Goal: Participate in discussion: Engage in conversation with other users on a specific topic

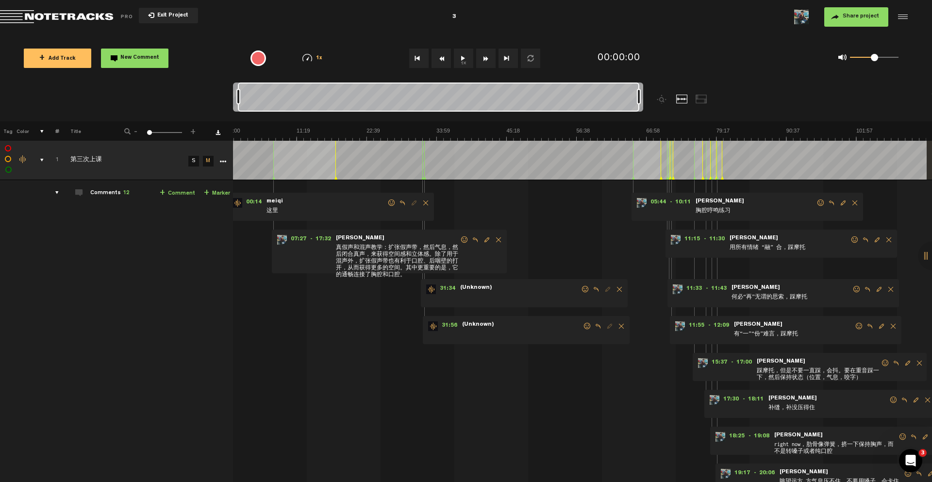
scroll to position [0, 6]
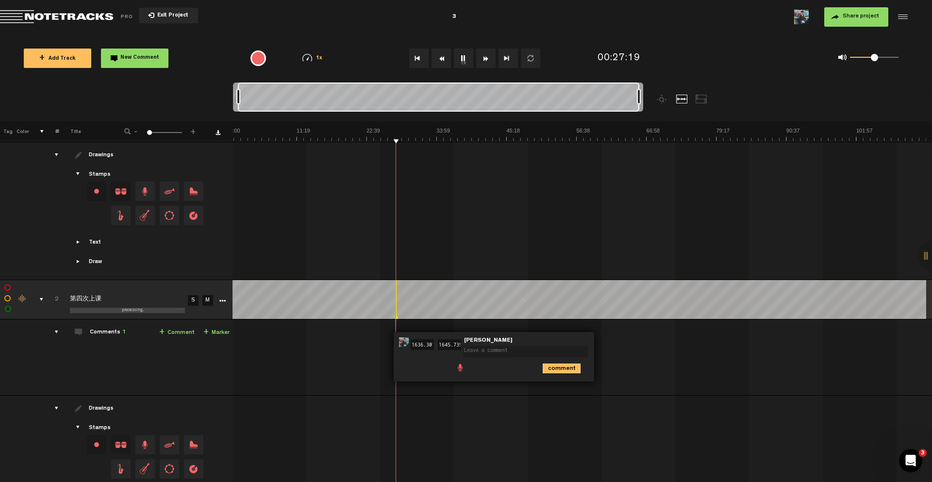
click at [548, 366] on icon "comment" at bounding box center [561, 368] width 38 height 10
click at [611, 339] on span "Delete comment" at bounding box center [617, 342] width 12 height 7
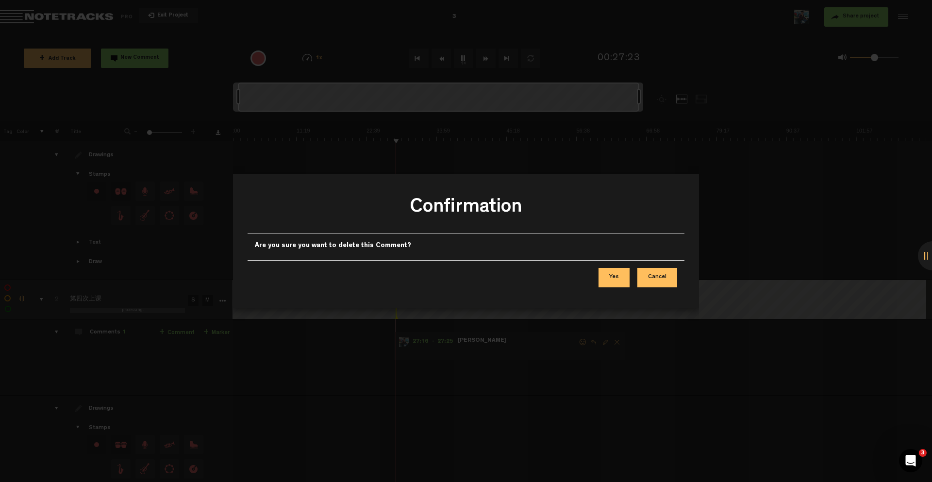
click at [625, 276] on button "Yes" at bounding box center [613, 277] width 31 height 19
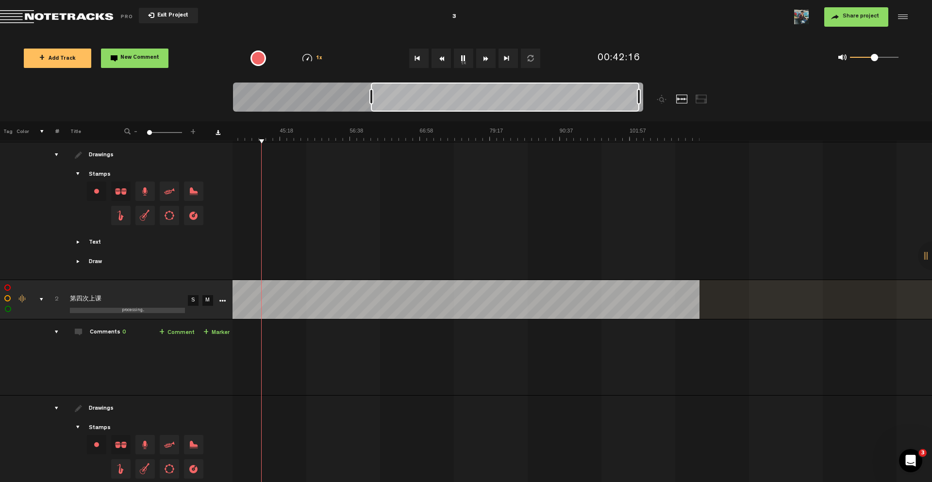
scroll to position [0, 231]
drag, startPoint x: 238, startPoint y: 96, endPoint x: 370, endPoint y: 108, distance: 133.0
click at [370, 108] on div at bounding box center [438, 98] width 410 height 33
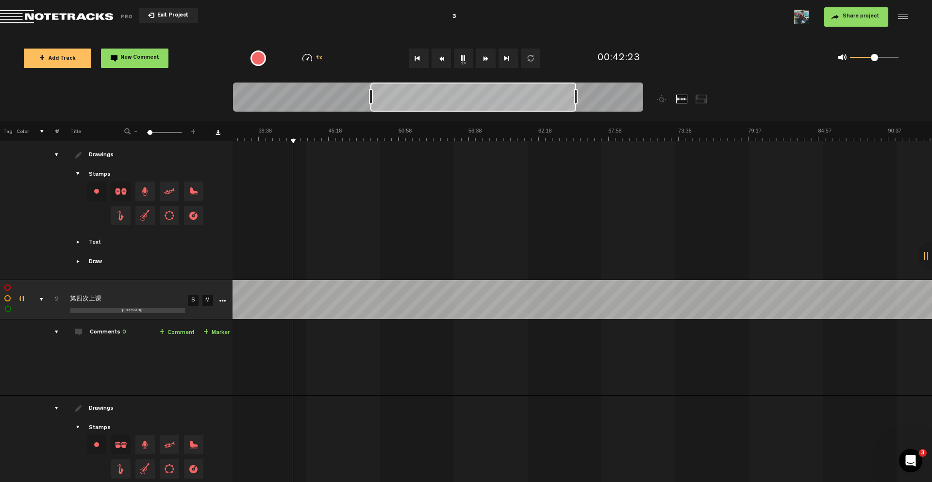
drag, startPoint x: 638, startPoint y: 99, endPoint x: 575, endPoint y: 99, distance: 63.1
click at [575, 99] on div at bounding box center [576, 97] width 4 height 16
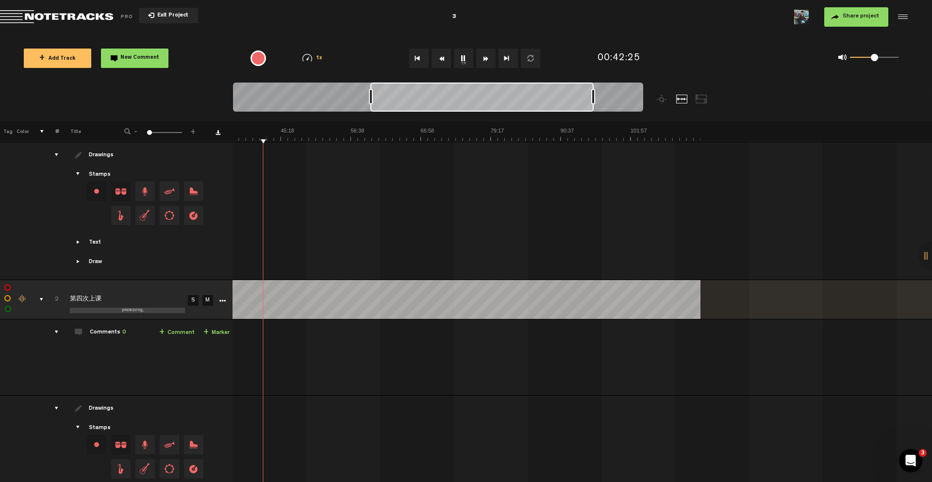
drag, startPoint x: 575, startPoint y: 95, endPoint x: 594, endPoint y: 95, distance: 18.9
click at [594, 95] on div at bounding box center [593, 97] width 4 height 16
click at [240, 135] on img at bounding box center [350, 134] width 699 height 14
click at [245, 136] on img at bounding box center [350, 134] width 699 height 14
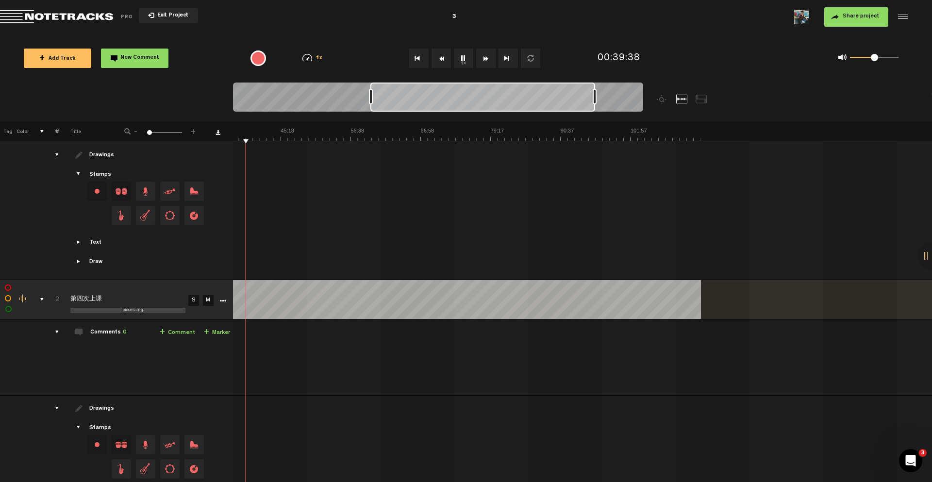
click at [251, 137] on img at bounding box center [350, 134] width 699 height 14
click at [261, 138] on img at bounding box center [350, 134] width 699 height 14
click at [267, 138] on img at bounding box center [350, 134] width 699 height 14
click at [279, 138] on img at bounding box center [350, 134] width 699 height 14
click at [287, 138] on img at bounding box center [350, 134] width 699 height 14
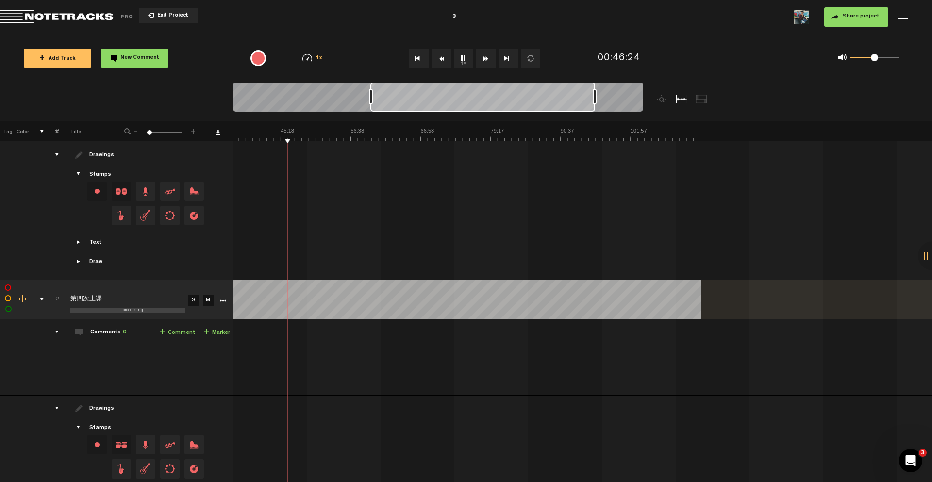
click at [293, 138] on img at bounding box center [350, 134] width 699 height 14
click at [300, 138] on img at bounding box center [350, 134] width 699 height 14
click at [308, 138] on img at bounding box center [350, 134] width 699 height 14
click at [313, 138] on img at bounding box center [350, 134] width 699 height 14
click at [320, 140] on img at bounding box center [350, 134] width 699 height 14
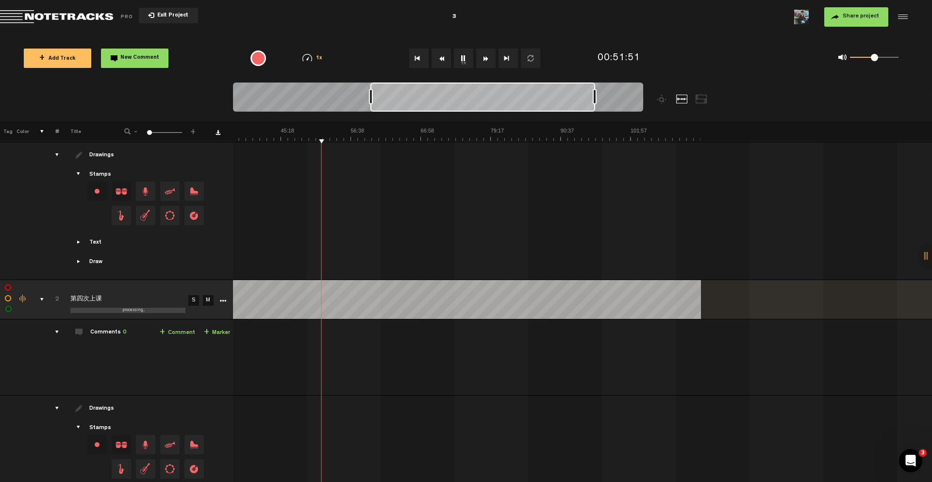
click at [327, 139] on img at bounding box center [350, 134] width 699 height 14
click at [331, 139] on img at bounding box center [350, 134] width 699 height 14
click at [341, 138] on img at bounding box center [350, 134] width 699 height 14
click at [349, 138] on img at bounding box center [350, 134] width 699 height 14
click at [345, 138] on img at bounding box center [350, 134] width 699 height 14
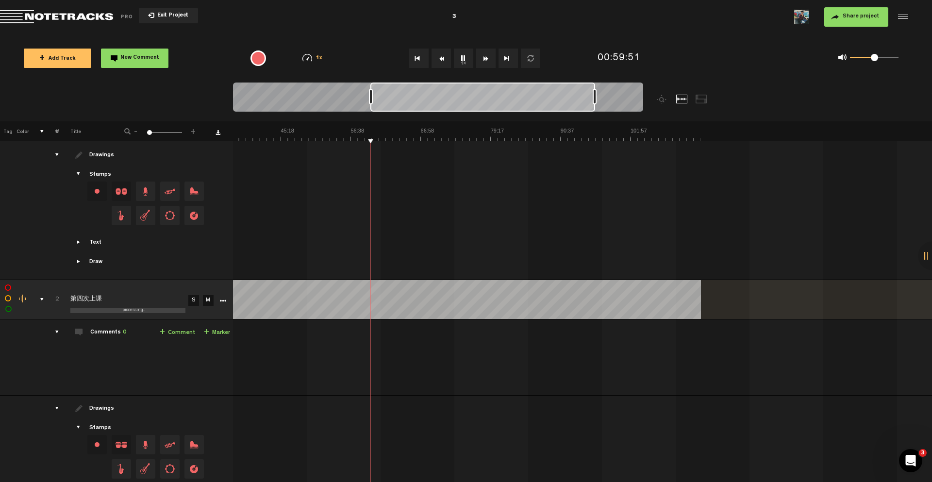
click at [750, 78] on div "+ Add Track New Comment 1x 0.25x 0.5x 0.75x 1x 1.25x 1.5x 1.75x 2x All emojis 😀…" at bounding box center [466, 58] width 932 height 49
click at [869, 59] on span at bounding box center [869, 57] width 7 height 7
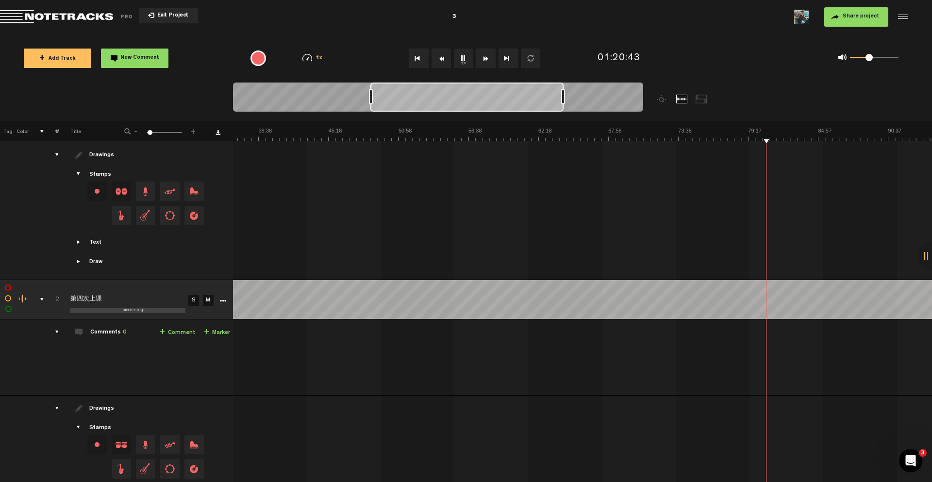
drag, startPoint x: 594, startPoint y: 98, endPoint x: 563, endPoint y: 98, distance: 31.1
click at [563, 98] on div at bounding box center [563, 97] width 4 height 16
click at [559, 98] on div at bounding box center [558, 97] width 4 height 16
drag, startPoint x: 871, startPoint y: 58, endPoint x: 878, endPoint y: 58, distance: 7.3
click at [878, 58] on span at bounding box center [877, 57] width 7 height 7
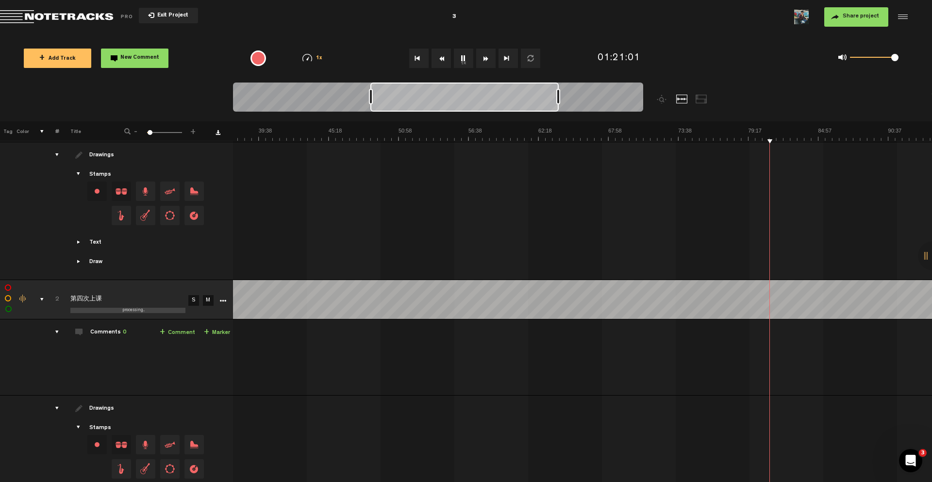
drag, startPoint x: 878, startPoint y: 57, endPoint x: 895, endPoint y: 57, distance: 17.0
click at [895, 57] on span at bounding box center [894, 57] width 7 height 7
click at [614, 140] on img at bounding box center [468, 134] width 1398 height 14
click at [612, 140] on img at bounding box center [468, 134] width 1398 height 14
click at [614, 140] on img at bounding box center [468, 134] width 1398 height 14
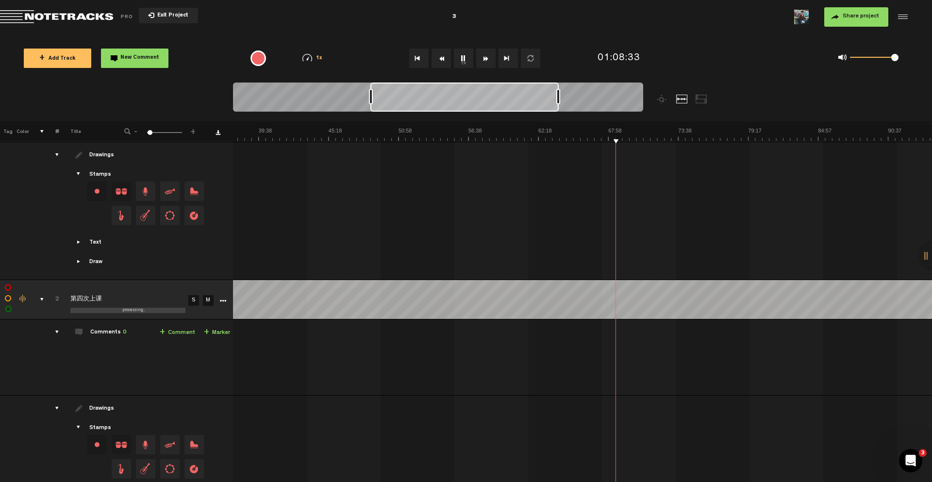
click at [615, 139] on img at bounding box center [468, 134] width 1398 height 14
click at [614, 139] on img at bounding box center [468, 134] width 1398 height 14
click at [623, 140] on img at bounding box center [468, 134] width 1398 height 14
click at [628, 139] on img at bounding box center [468, 134] width 1398 height 14
click at [635, 139] on img at bounding box center [468, 134] width 1398 height 14
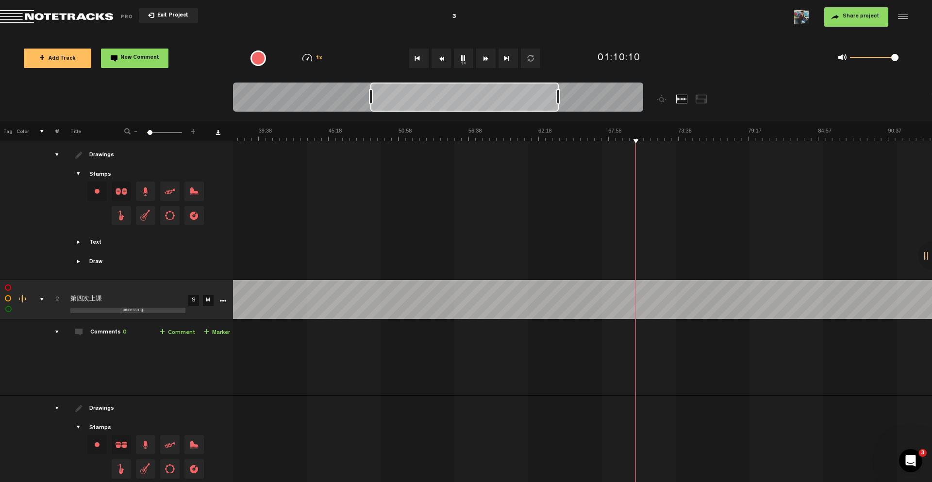
click at [585, 139] on img at bounding box center [468, 134] width 1398 height 14
drag, startPoint x: 556, startPoint y: 93, endPoint x: 534, endPoint y: 93, distance: 21.8
click at [534, 93] on div at bounding box center [536, 97] width 4 height 16
drag, startPoint x: 534, startPoint y: 95, endPoint x: 507, endPoint y: 95, distance: 27.2
click at [510, 95] on div at bounding box center [512, 97] width 4 height 16
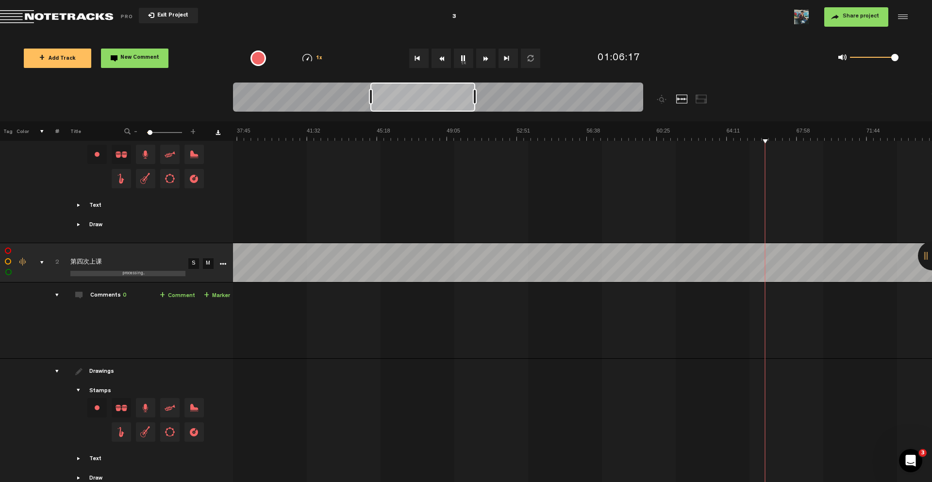
scroll to position [0, 695]
drag, startPoint x: 507, startPoint y: 95, endPoint x: 480, endPoint y: 95, distance: 26.7
click at [480, 95] on div at bounding box center [482, 97] width 4 height 16
click at [655, 134] on img at bounding box center [587, 134] width 2098 height 14
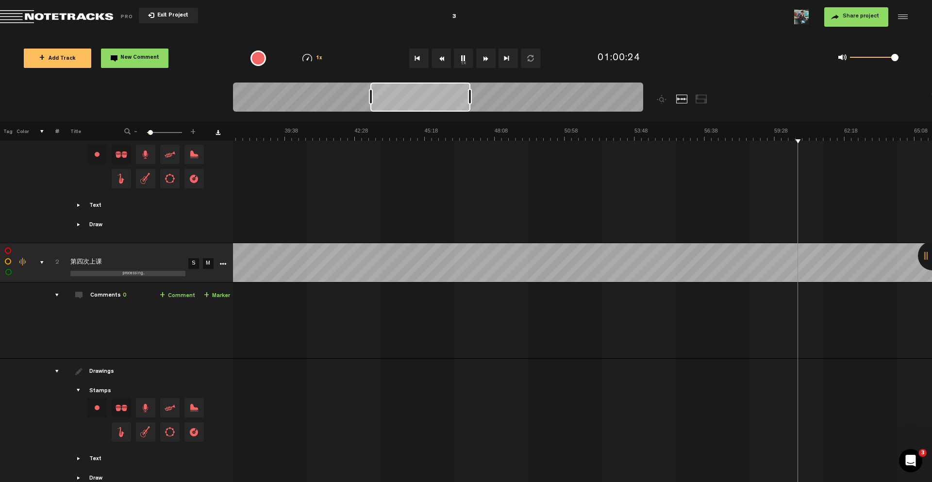
drag, startPoint x: 481, startPoint y: 100, endPoint x: 470, endPoint y: 100, distance: 11.2
click at [469, 100] on div at bounding box center [470, 97] width 4 height 16
click at [818, 137] on img at bounding box center [704, 134] width 2797 height 14
click at [871, 134] on img at bounding box center [704, 134] width 2797 height 14
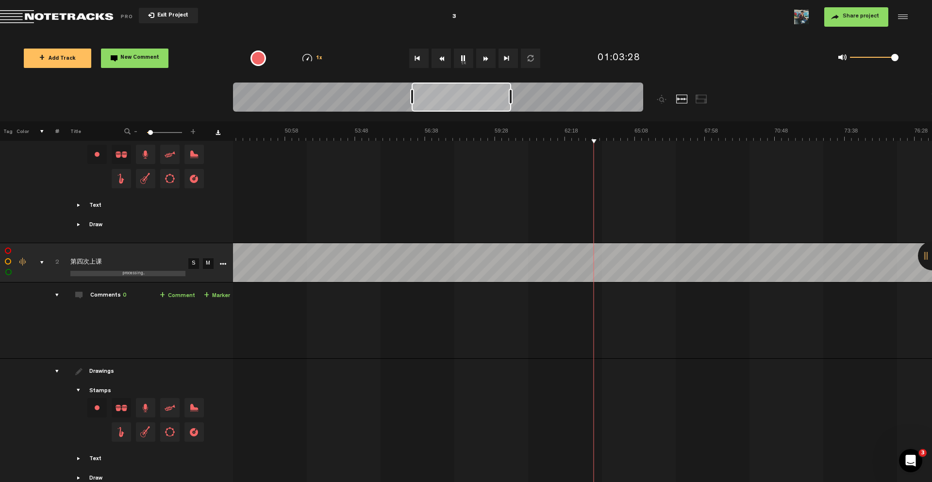
click at [612, 137] on img at bounding box center [424, 134] width 2797 height 14
click at [868, 138] on img at bounding box center [424, 134] width 2797 height 14
click at [426, 139] on img at bounding box center [144, 134] width 2797 height 14
click at [367, 139] on img at bounding box center [144, 134] width 2797 height 14
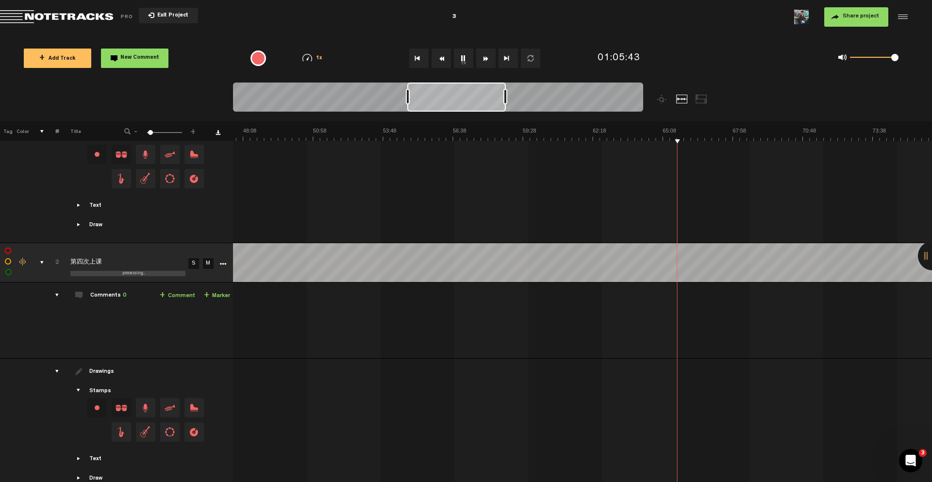
scroll to position [0, 1171]
drag, startPoint x: 519, startPoint y: 99, endPoint x: 473, endPoint y: 99, distance: 46.6
click at [473, 99] on div at bounding box center [456, 96] width 99 height 29
click at [390, 140] on img at bounding box center [459, 134] width 2797 height 14
drag, startPoint x: 428, startPoint y: 98, endPoint x: 397, endPoint y: 98, distance: 30.6
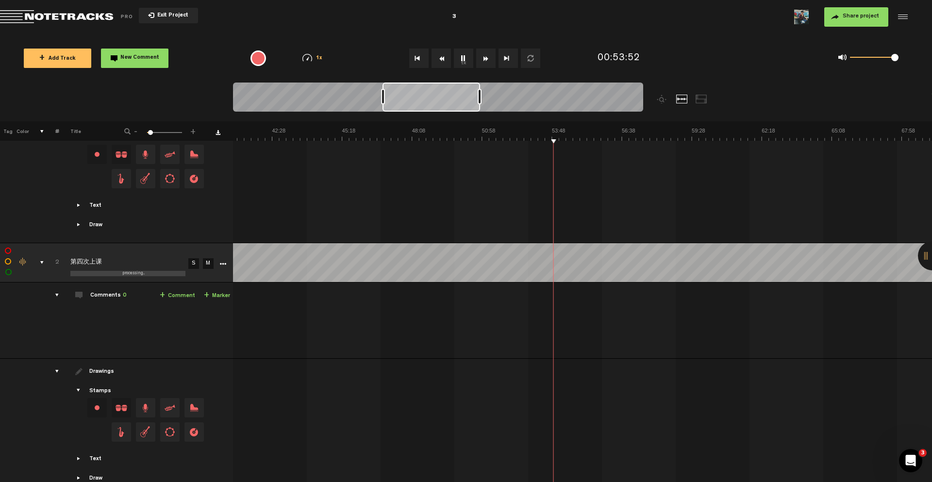
click at [397, 98] on div at bounding box center [431, 96] width 98 height 29
click at [424, 139] on img at bounding box center [667, 134] width 2797 height 14
click at [303, 138] on img at bounding box center [667, 134] width 2797 height 14
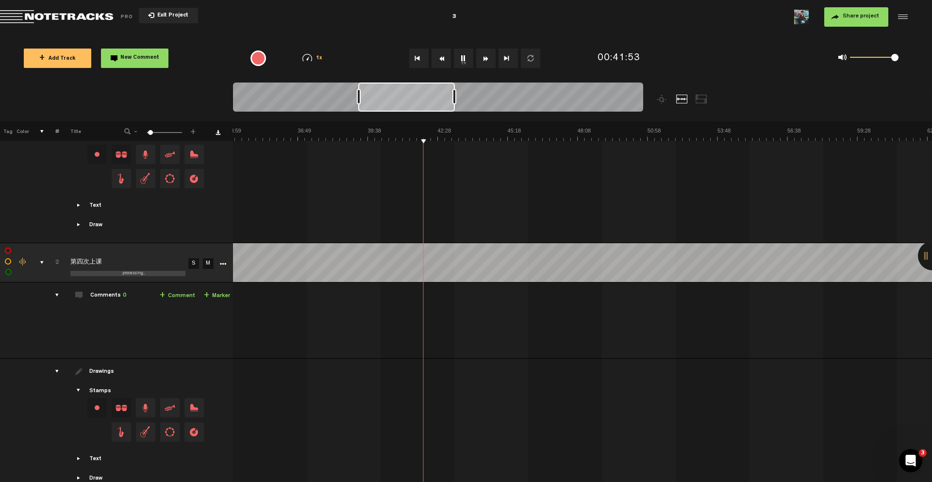
drag, startPoint x: 416, startPoint y: 95, endPoint x: 397, endPoint y: 95, distance: 19.4
click at [398, 95] on div at bounding box center [406, 96] width 97 height 29
click at [299, 137] on img at bounding box center [793, 134] width 2797 height 14
drag, startPoint x: 408, startPoint y: 98, endPoint x: 424, endPoint y: 98, distance: 16.0
click at [424, 98] on div at bounding box center [420, 96] width 96 height 29
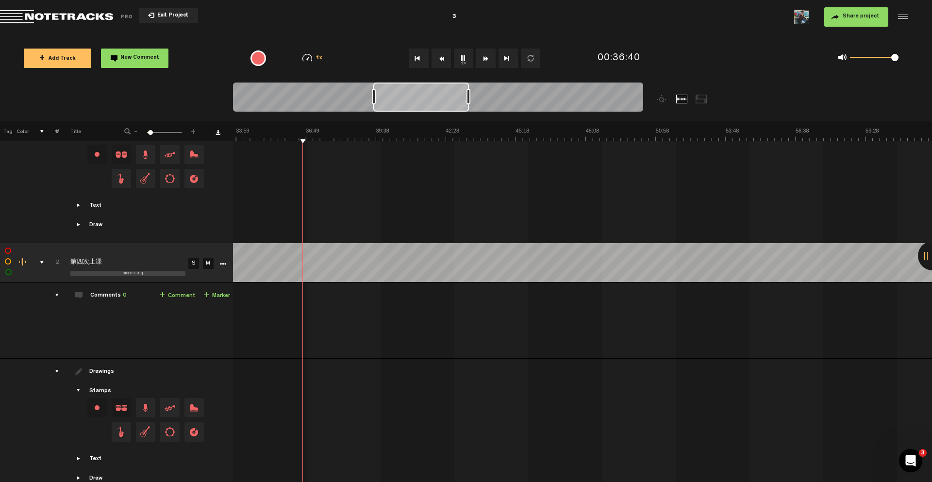
scroll to position [0, 836]
click at [345, 137] on img at bounding box center [795, 134] width 2797 height 14
click at [386, 138] on img at bounding box center [795, 134] width 2797 height 14
click at [409, 99] on div at bounding box center [424, 96] width 95 height 29
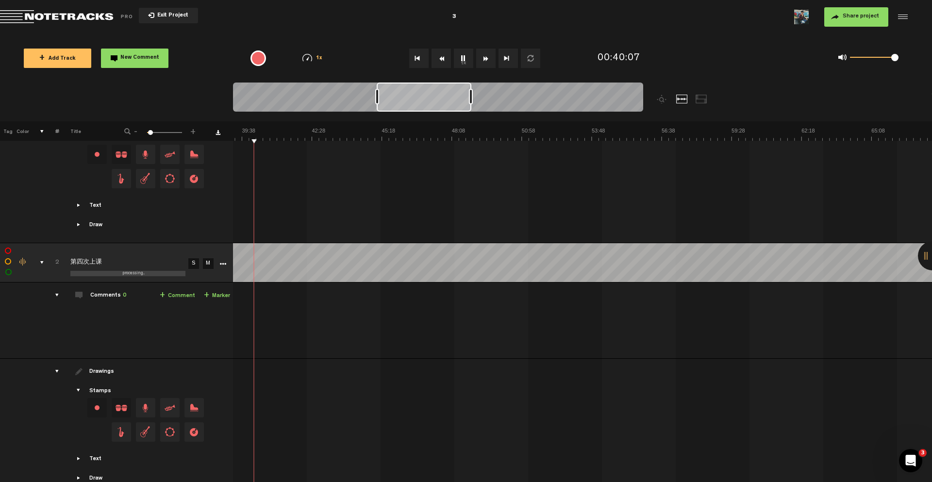
click at [307, 138] on img at bounding box center [661, 134] width 2797 height 14
click at [326, 138] on img at bounding box center [661, 134] width 2797 height 14
click at [345, 139] on img at bounding box center [661, 134] width 2797 height 14
click at [420, 139] on img at bounding box center [661, 134] width 2797 height 14
click at [432, 139] on img at bounding box center [661, 134] width 2797 height 14
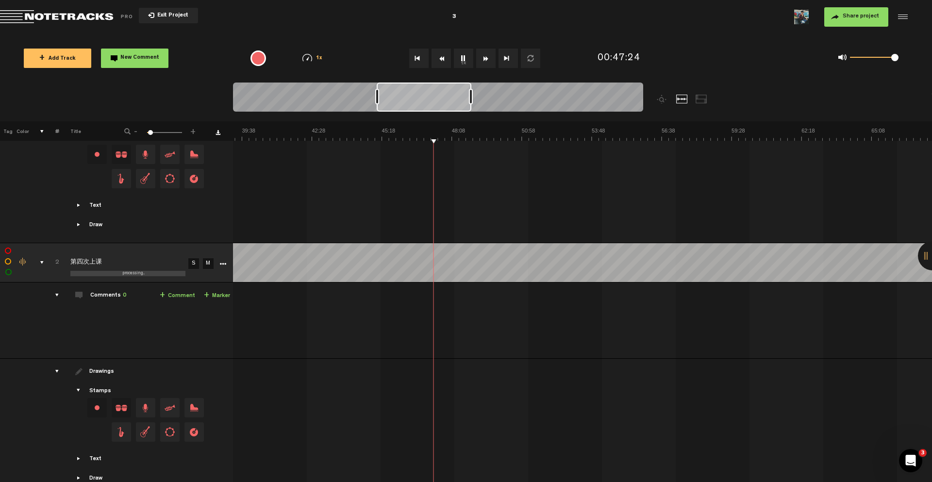
click at [441, 137] on img at bounding box center [661, 134] width 2797 height 14
click at [447, 139] on img at bounding box center [661, 134] width 2797 height 14
click at [482, 138] on img at bounding box center [661, 134] width 2797 height 14
click at [489, 138] on img at bounding box center [661, 134] width 2797 height 14
click at [465, 139] on img at bounding box center [661, 134] width 2797 height 14
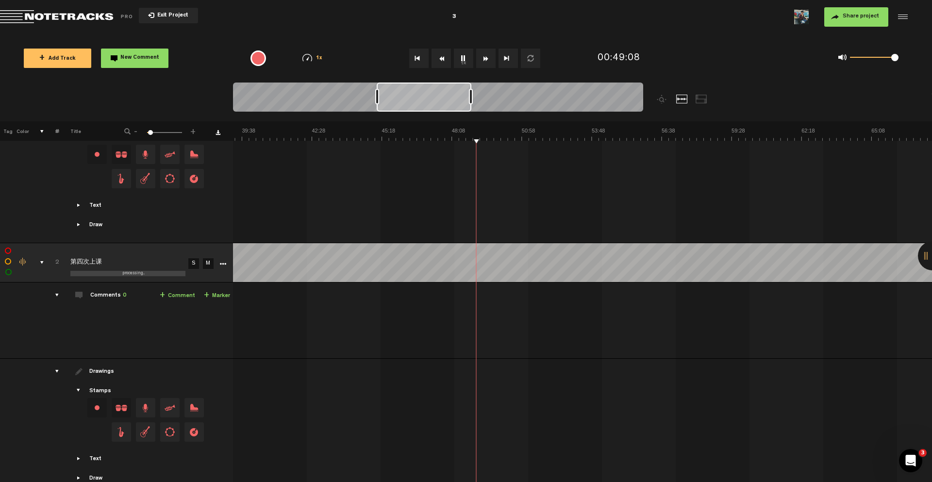
click at [481, 139] on img at bounding box center [661, 134] width 2797 height 14
click at [462, 140] on img at bounding box center [661, 134] width 2797 height 14
click at [470, 139] on img at bounding box center [661, 134] width 2797 height 14
type textarea "“走下去” 去往下走"
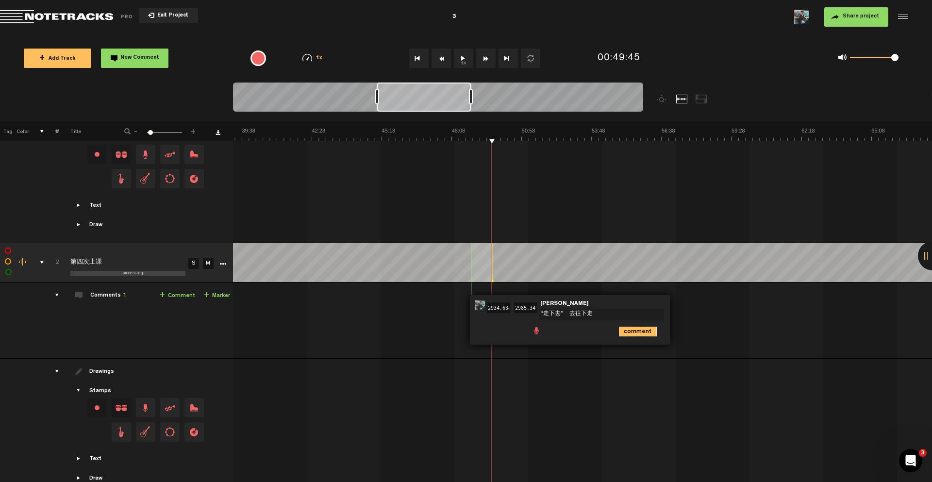
click at [638, 331] on icon "comment" at bounding box center [638, 332] width 38 height 10
click at [476, 137] on img at bounding box center [661, 134] width 2797 height 14
click at [483, 139] on img at bounding box center [661, 134] width 2797 height 14
click at [500, 139] on img at bounding box center [661, 134] width 2797 height 14
click at [515, 140] on img at bounding box center [661, 134] width 2797 height 14
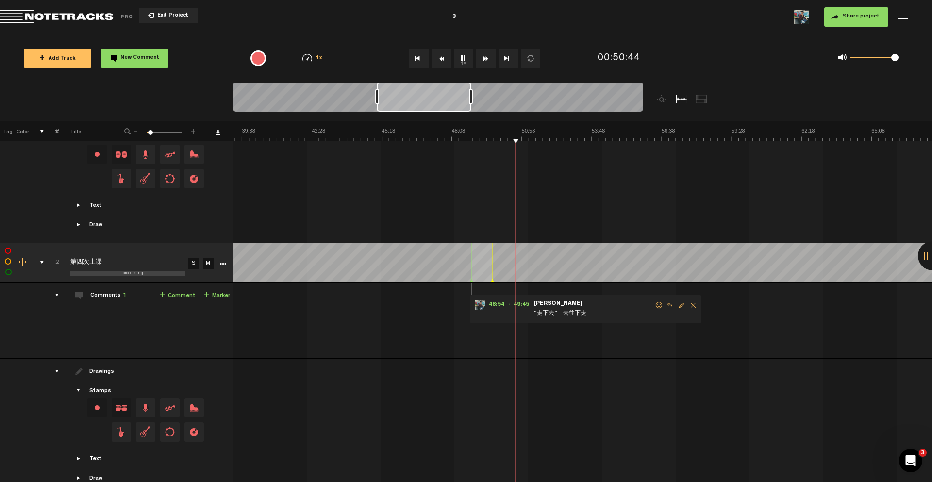
click at [528, 140] on img at bounding box center [661, 134] width 2797 height 14
click at [538, 138] on img at bounding box center [661, 134] width 2797 height 14
click at [548, 138] on img at bounding box center [661, 134] width 2797 height 14
click at [549, 140] on img at bounding box center [661, 134] width 2797 height 14
click at [557, 138] on img at bounding box center [661, 134] width 2797 height 14
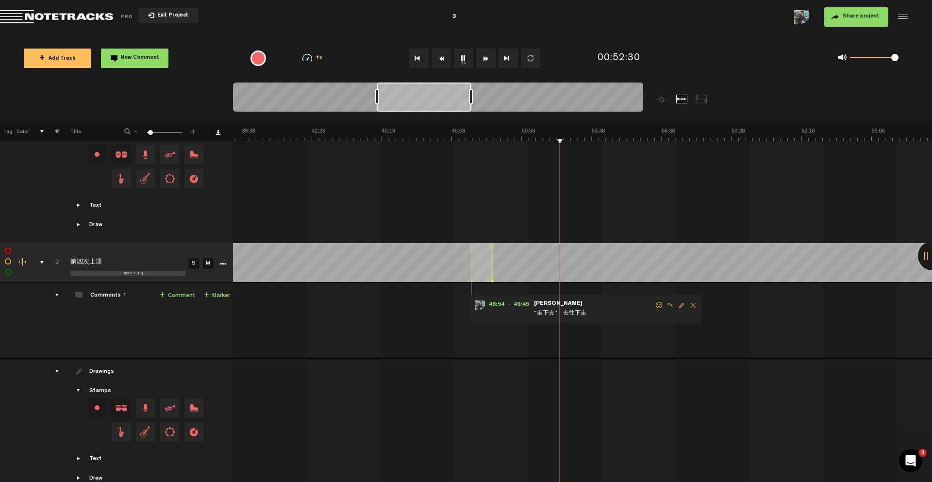
click at [557, 138] on img at bounding box center [661, 134] width 2797 height 14
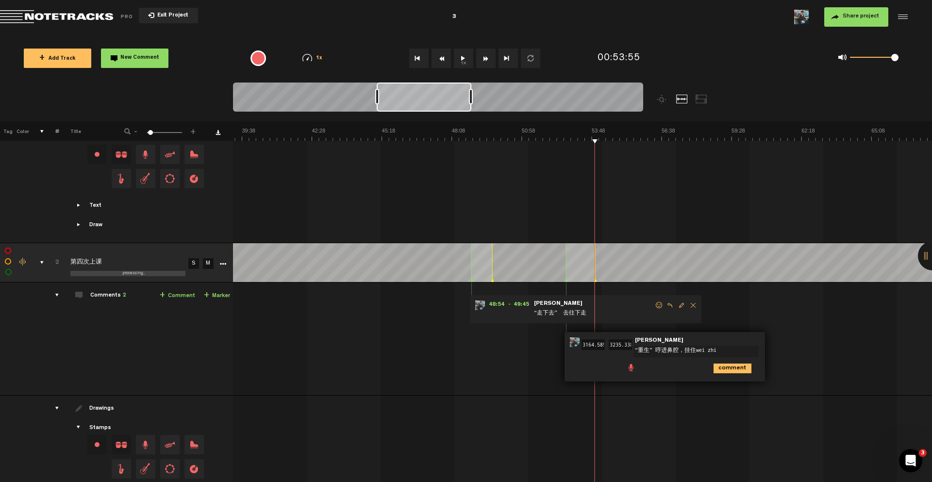
type textarea "“重生” 哼进鼻腔，挂住位置"
click at [582, 138] on img at bounding box center [661, 134] width 2797 height 14
click at [574, 138] on img at bounding box center [661, 134] width 2797 height 14
click at [589, 140] on img at bounding box center [661, 134] width 2797 height 14
click at [596, 143] on div at bounding box center [663, 133] width 2797 height 41
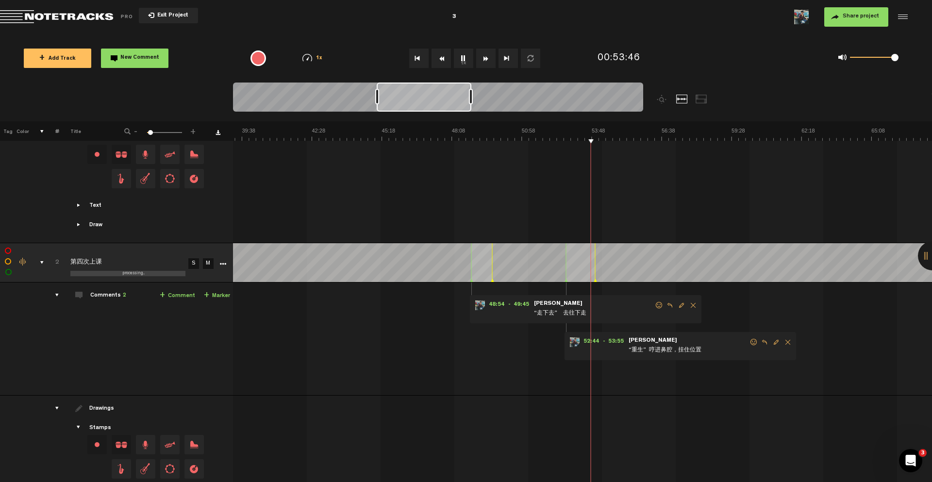
click at [600, 139] on img at bounding box center [661, 134] width 2797 height 14
click at [602, 139] on img at bounding box center [661, 134] width 2797 height 14
click at [621, 139] on img at bounding box center [661, 134] width 2797 height 14
click at [616, 140] on img at bounding box center [661, 134] width 2797 height 14
click at [623, 139] on img at bounding box center [661, 134] width 2797 height 14
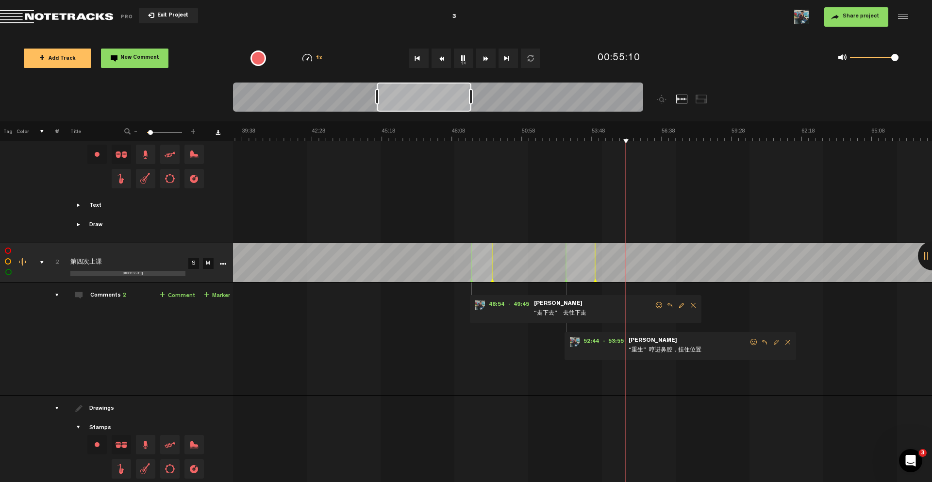
click at [630, 140] on img at bounding box center [661, 134] width 2797 height 14
click at [638, 140] on img at bounding box center [661, 134] width 2797 height 14
click at [645, 140] on img at bounding box center [661, 134] width 2797 height 14
click at [641, 139] on img at bounding box center [661, 134] width 2797 height 14
click at [645, 139] on img at bounding box center [661, 134] width 2797 height 14
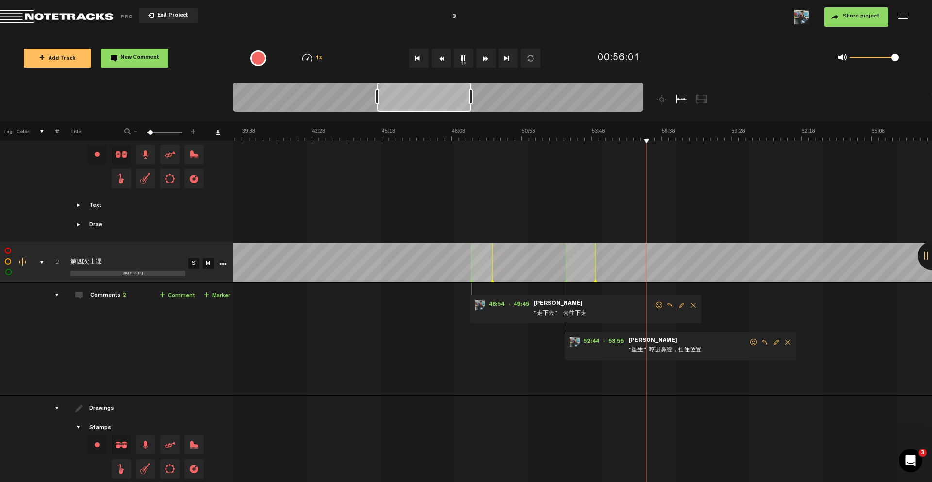
click at [642, 138] on img at bounding box center [661, 134] width 2797 height 14
click at [638, 138] on img at bounding box center [661, 134] width 2797 height 14
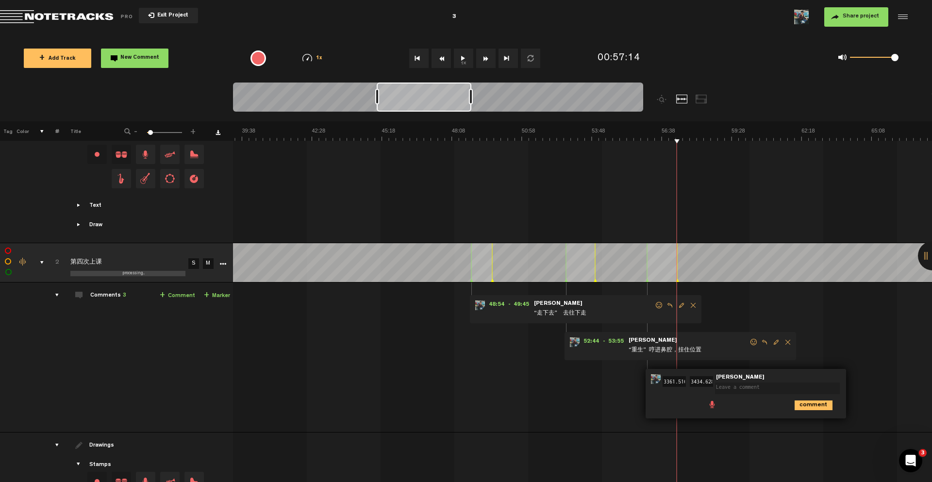
click at [736, 389] on textarea at bounding box center [777, 388] width 125 height 12
type textarea "细雨“时” 位置压不住，或者提喉，要用两肋挤"
click at [653, 140] on img at bounding box center [661, 134] width 2797 height 14
click at [649, 140] on img at bounding box center [661, 134] width 2797 height 14
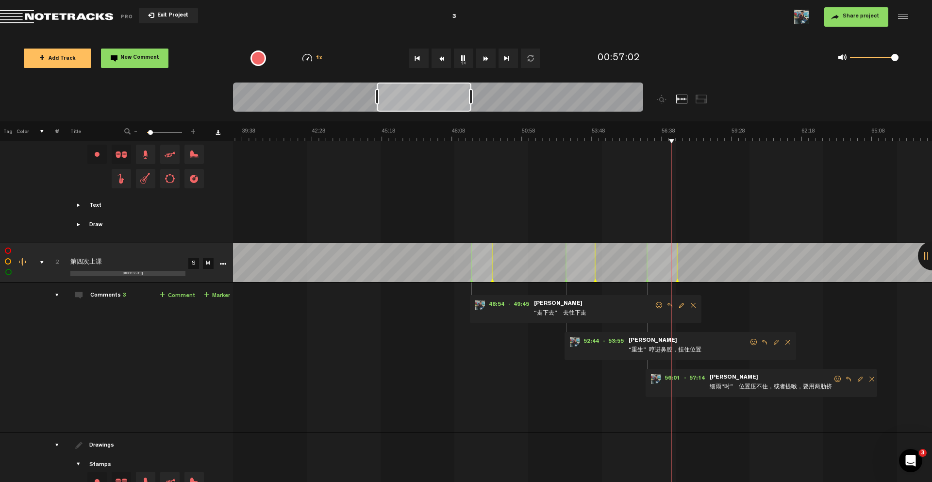
click at [690, 134] on img at bounding box center [661, 134] width 2797 height 14
click at [701, 138] on img at bounding box center [661, 134] width 2797 height 14
click at [713, 138] on img at bounding box center [661, 134] width 2797 height 14
click at [724, 138] on img at bounding box center [661, 134] width 2797 height 14
click at [736, 139] on img at bounding box center [661, 134] width 2797 height 14
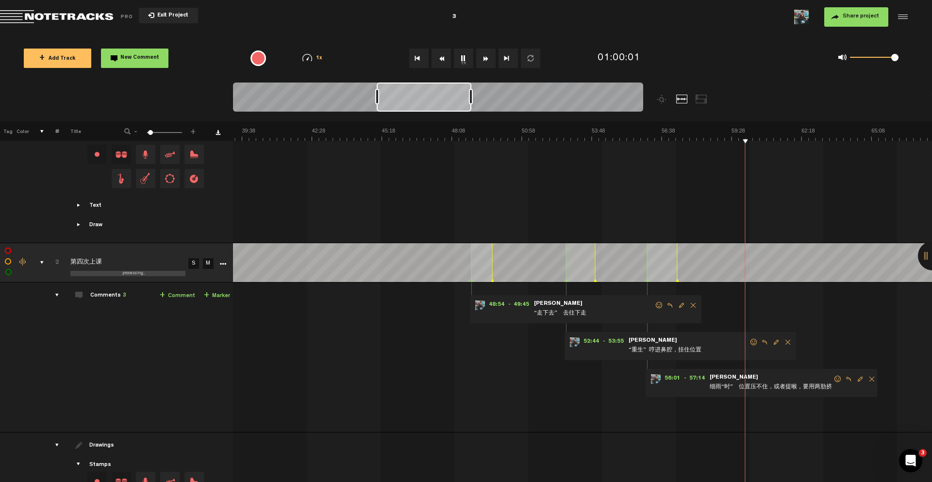
click at [860, 377] on span "Edit comment" at bounding box center [860, 379] width 12 height 7
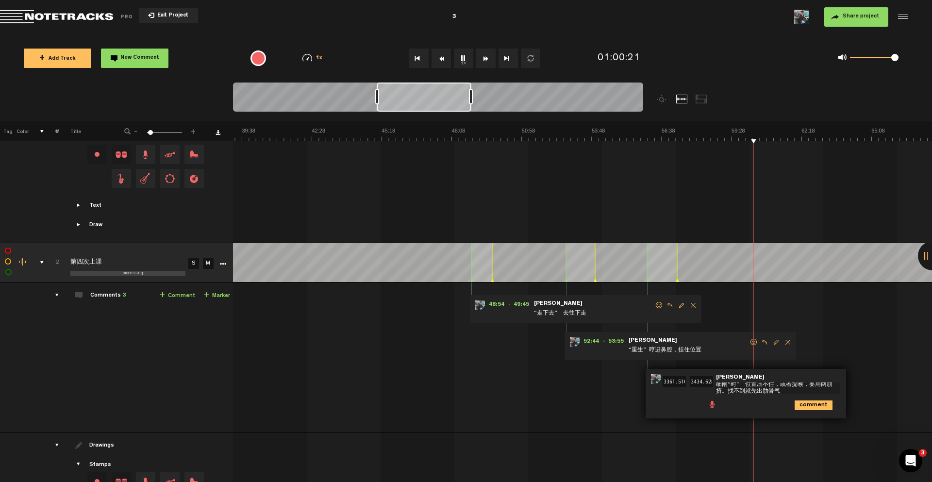
type textarea "细雨“时” 位置压不住，或者提喉，要用两肋挤。找不到就先出肋骨气"
click at [821, 401] on icon "comment" at bounding box center [813, 405] width 38 height 10
click at [752, 138] on img at bounding box center [661, 134] width 2797 height 14
click at [750, 140] on img at bounding box center [661, 134] width 2797 height 14
click at [753, 141] on div at bounding box center [663, 133] width 2797 height 41
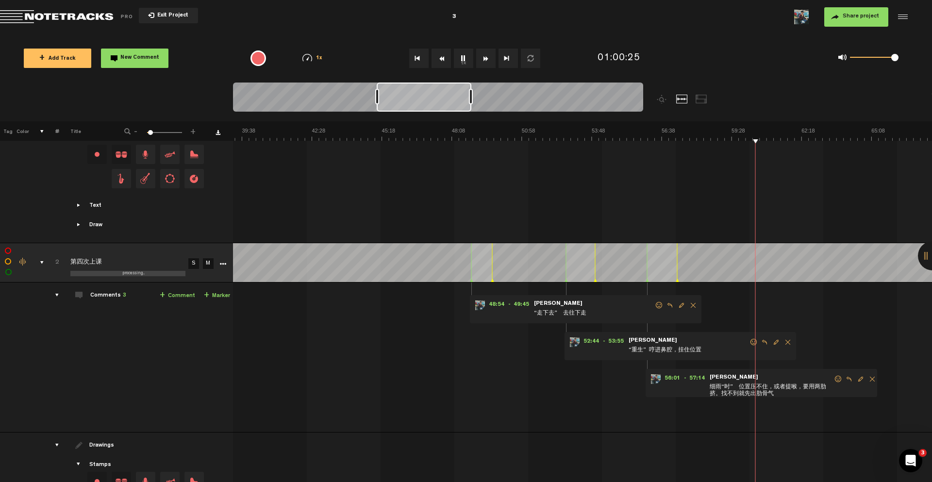
click at [772, 139] on img at bounding box center [661, 134] width 2797 height 14
click at [781, 138] on img at bounding box center [661, 134] width 2797 height 14
click at [777, 138] on img at bounding box center [661, 134] width 2797 height 14
click at [744, 139] on img at bounding box center [661, 134] width 2797 height 14
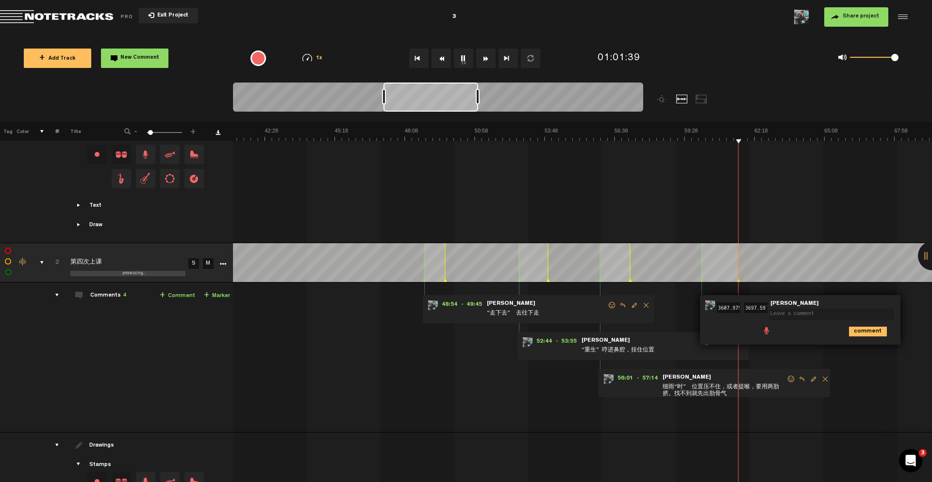
type textarea "f"
type textarea "w"
type textarea "爱尽“头” 尾音不应该先收状态（位置、呼吸支持），而是保持状态等气息收完"
click at [875, 331] on icon "comment" at bounding box center [868, 332] width 38 height 10
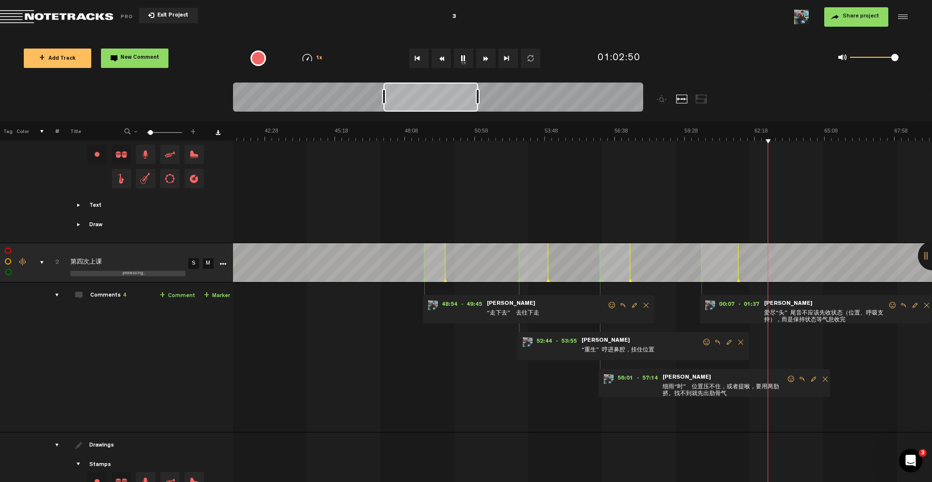
click at [753, 137] on img at bounding box center [614, 134] width 2797 height 14
click at [749, 137] on img at bounding box center [614, 134] width 2797 height 14
click at [733, 140] on img at bounding box center [614, 134] width 2797 height 14
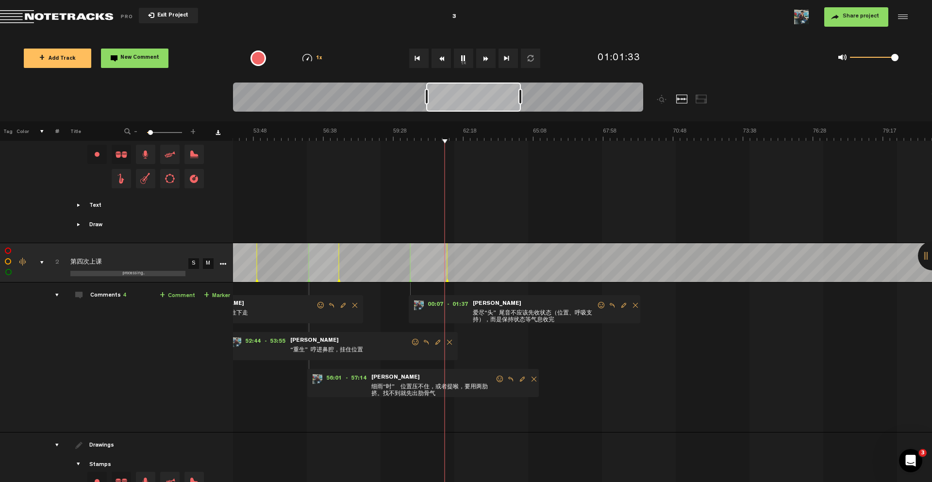
scroll to position [0, 1191]
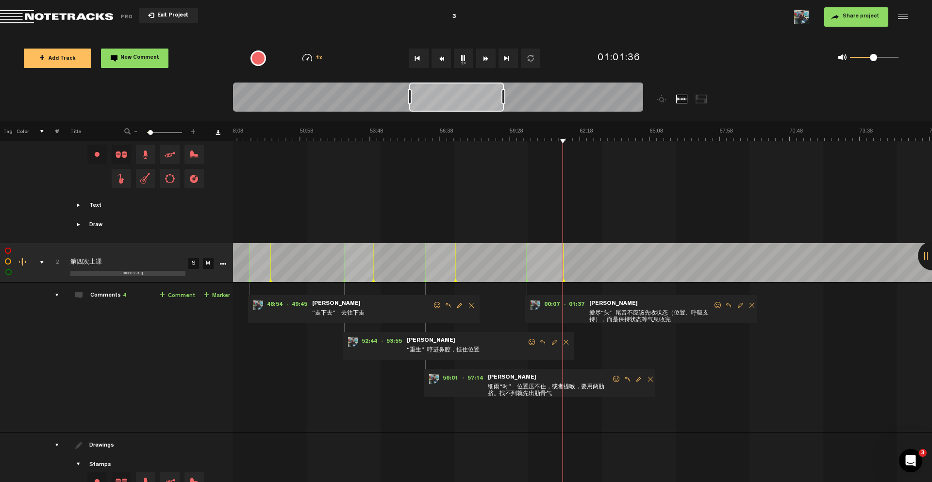
drag, startPoint x: 893, startPoint y: 57, endPoint x: 872, endPoint y: 55, distance: 20.4
click at [872, 56] on span at bounding box center [873, 57] width 7 height 7
click at [545, 140] on img at bounding box center [439, 134] width 2797 height 14
click at [549, 140] on img at bounding box center [439, 134] width 2797 height 14
click at [544, 136] on img at bounding box center [439, 134] width 2797 height 14
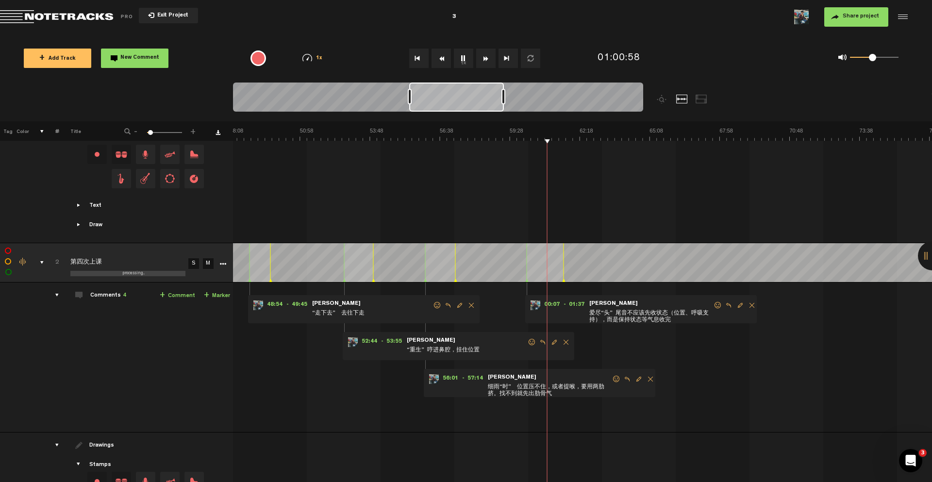
click at [550, 139] on img at bounding box center [439, 134] width 2797 height 14
drag, startPoint x: 563, startPoint y: 279, endPoint x: 553, endPoint y: 277, distance: 10.6
click at [553, 279] on polygon at bounding box center [553, 280] width 3 height 3
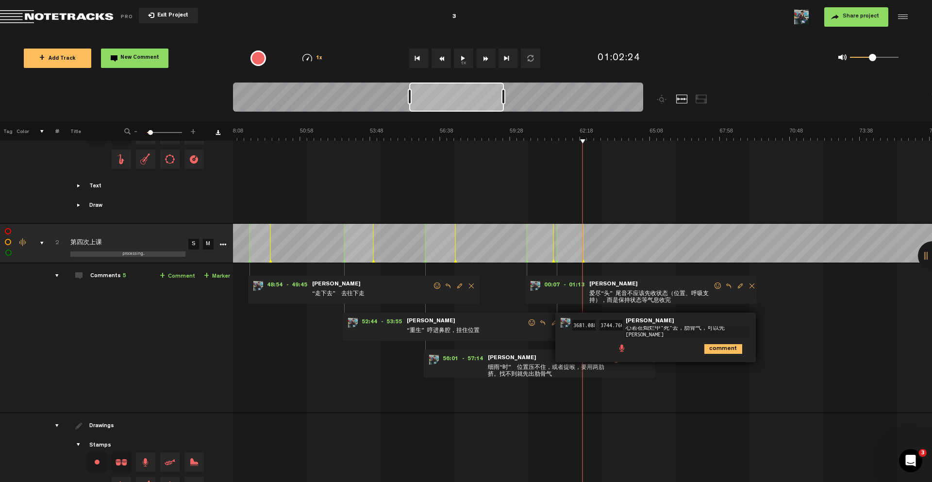
scroll to position [0, 0]
type textarea "心若在灿烂中"死"去，肋骨气，可以先出气"
click at [717, 347] on icon "comment" at bounding box center [723, 349] width 38 height 10
click at [590, 139] on img at bounding box center [439, 134] width 2797 height 14
click at [599, 139] on img at bounding box center [439, 134] width 2797 height 14
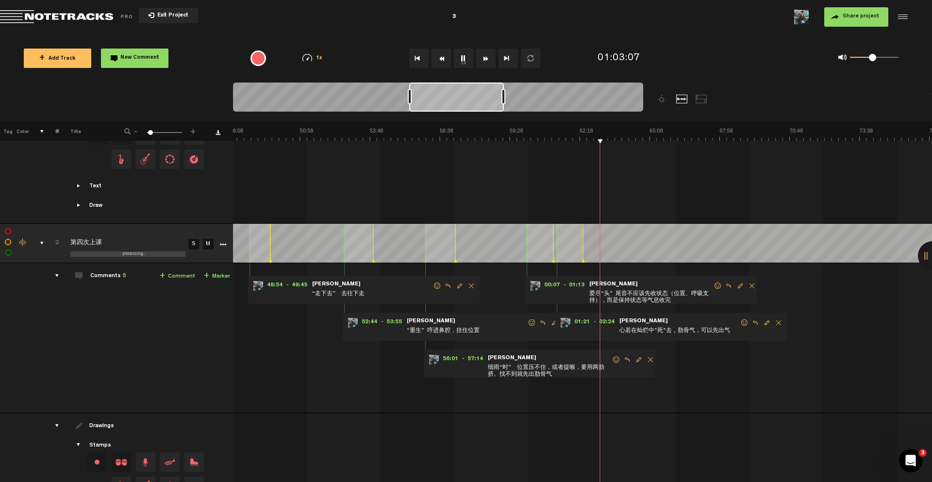
click at [594, 139] on img at bounding box center [439, 134] width 2797 height 14
click at [598, 139] on img at bounding box center [439, 134] width 2797 height 14
click at [602, 139] on img at bounding box center [439, 134] width 2797 height 14
click at [618, 139] on img at bounding box center [439, 134] width 2797 height 14
click at [625, 138] on img at bounding box center [439, 134] width 2797 height 14
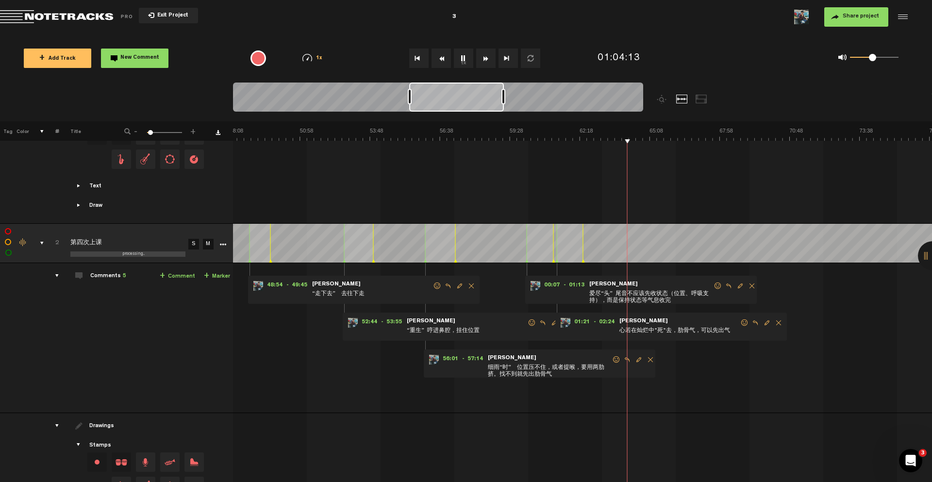
click at [631, 139] on img at bounding box center [439, 134] width 2797 height 14
click at [640, 139] on img at bounding box center [439, 134] width 2797 height 14
click at [647, 139] on img at bounding box center [439, 134] width 2797 height 14
click at [670, 139] on img at bounding box center [439, 134] width 2797 height 14
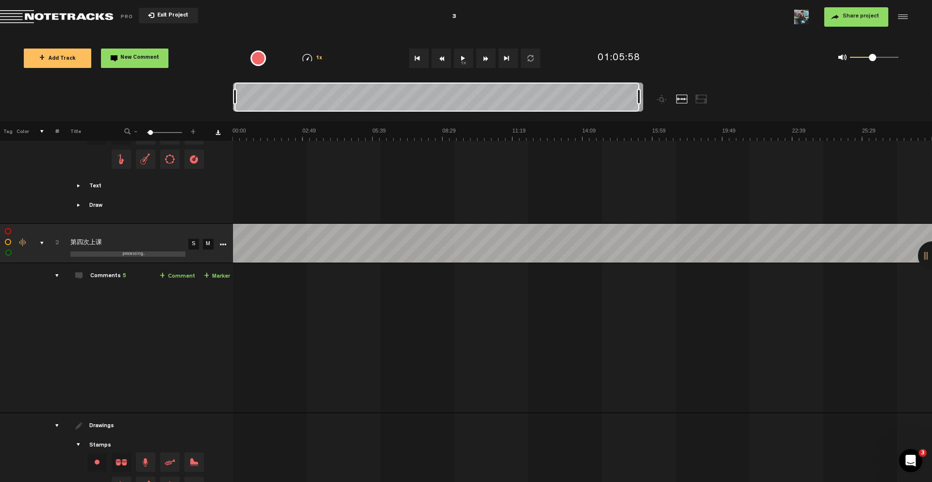
drag, startPoint x: 327, startPoint y: 96, endPoint x: 791, endPoint y: 96, distance: 463.9
click at [792, 96] on nt-zoom-navigation-bar at bounding box center [466, 101] width 932 height 39
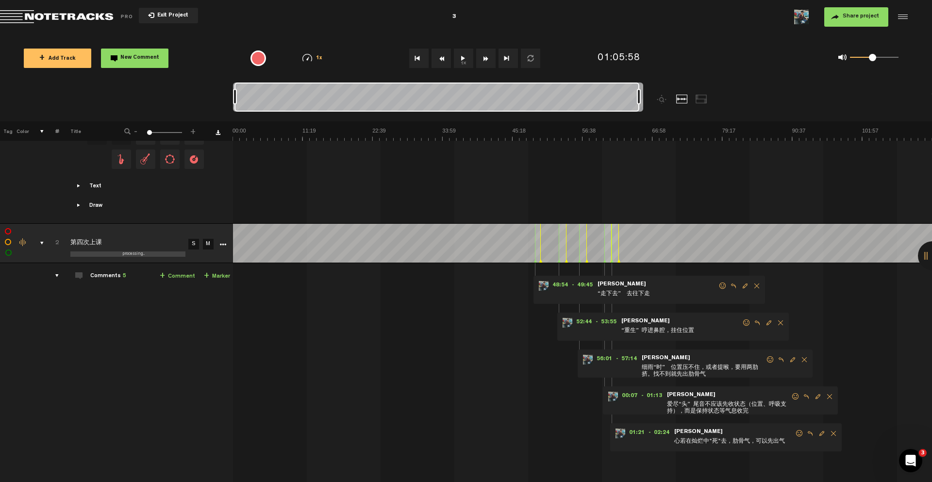
drag, startPoint x: 234, startPoint y: 96, endPoint x: 204, endPoint y: 96, distance: 30.1
click at [204, 96] on nt-zoom-navigation-bar at bounding box center [466, 101] width 932 height 39
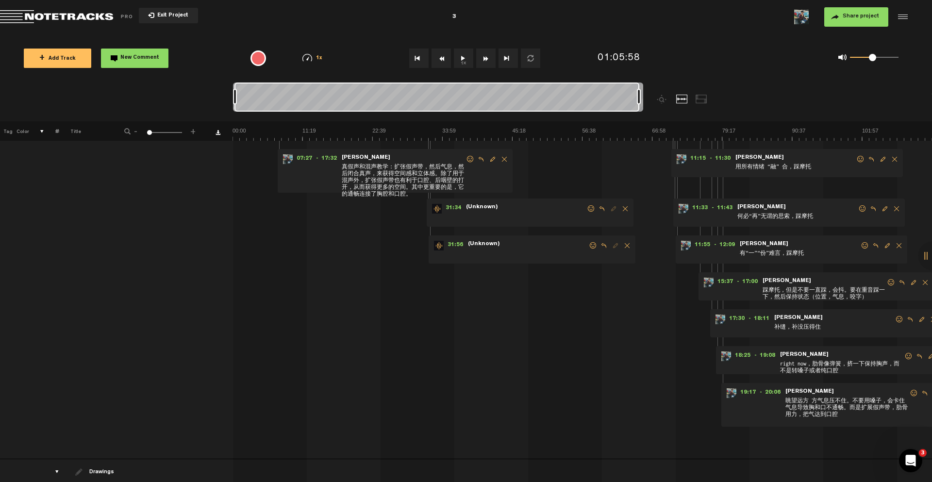
scroll to position [259, 0]
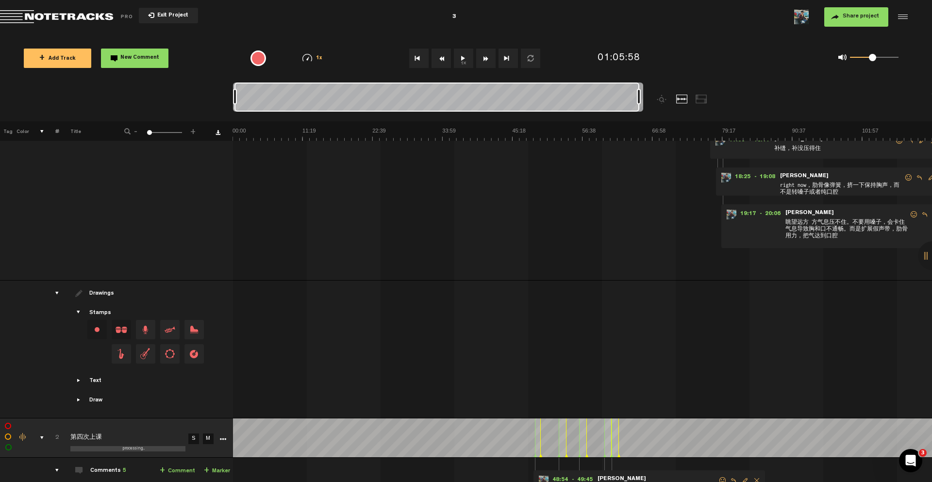
click at [209, 437] on link "M" at bounding box center [208, 438] width 11 height 11
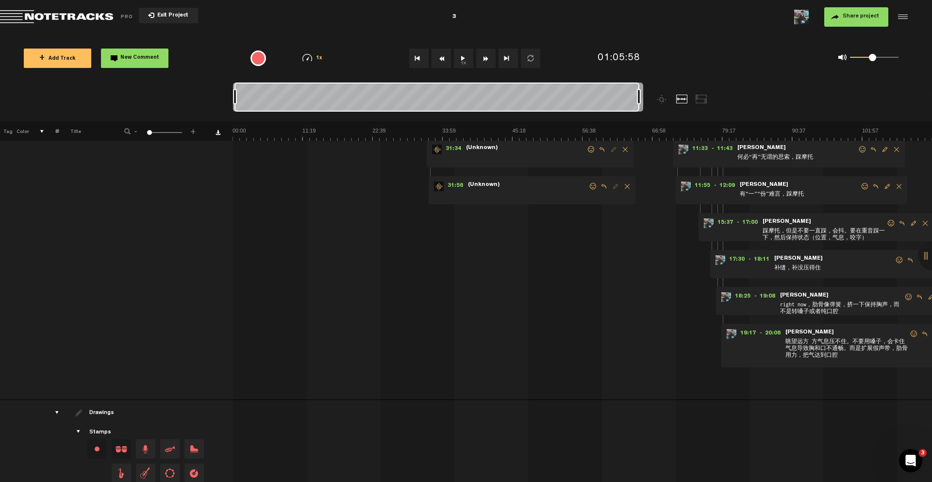
scroll to position [0, 0]
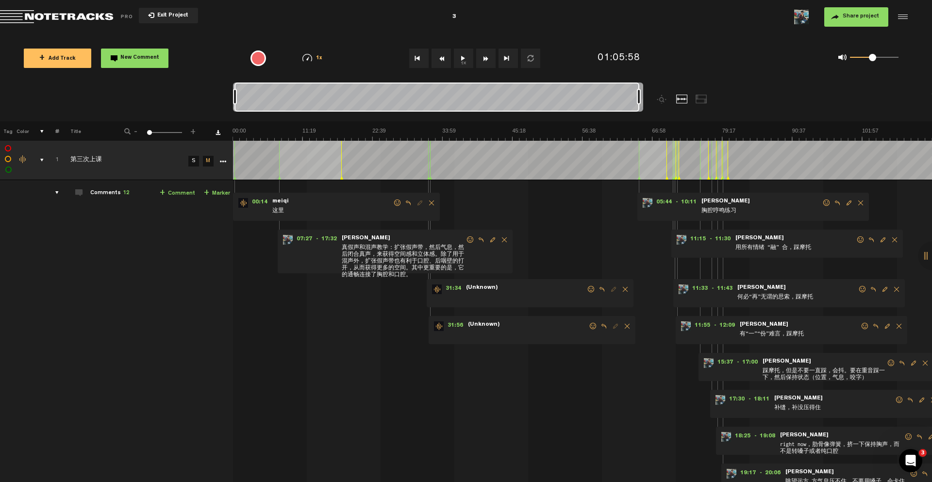
click at [211, 159] on link "M" at bounding box center [208, 161] width 11 height 11
